Goal: Check status: Check status

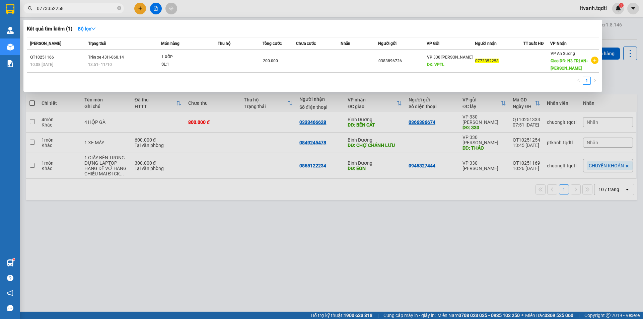
click at [70, 6] on input "0773352258" at bounding box center [76, 8] width 79 height 7
type input "082317"
click at [80, 8] on input "082317" at bounding box center [76, 8] width 79 height 7
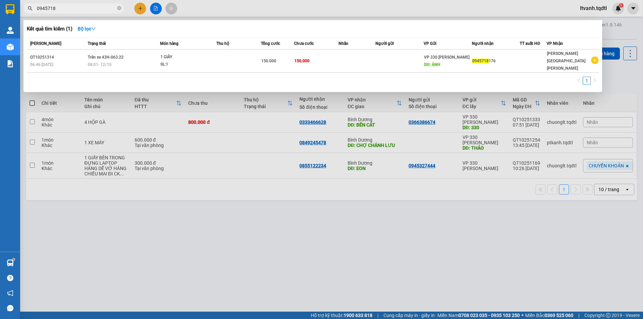
type input "0945718"
click at [77, 10] on input "0945718" at bounding box center [76, 8] width 79 height 7
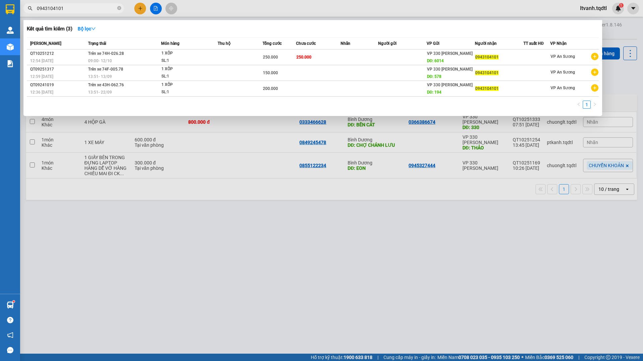
type input "0943104101"
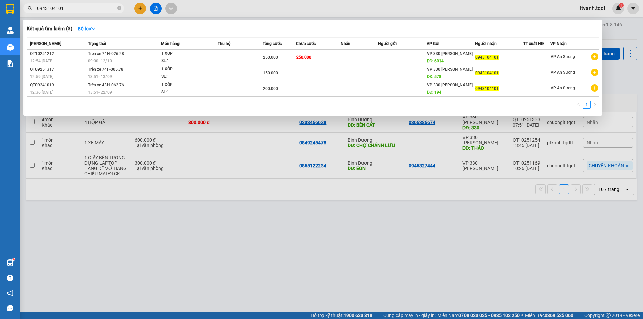
click at [68, 9] on input "0943104101" at bounding box center [76, 8] width 79 height 7
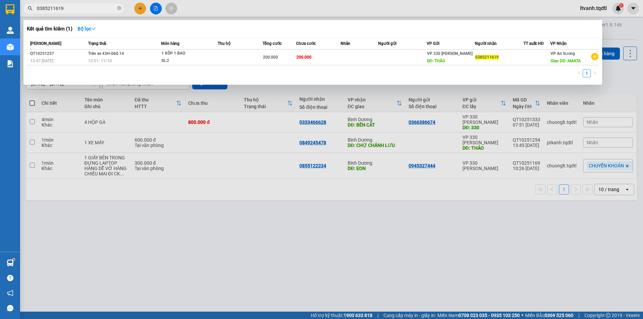
type input "0385211619"
